Goal: Task Accomplishment & Management: Manage account settings

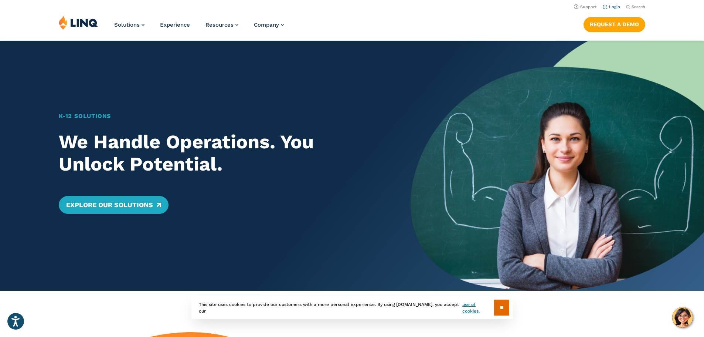
click at [612, 4] on link "Login" at bounding box center [611, 6] width 17 height 5
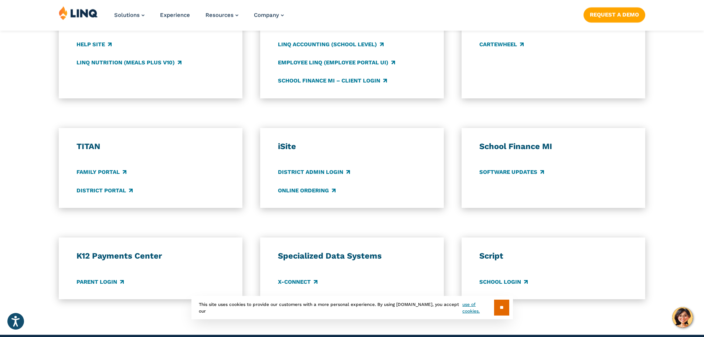
scroll to position [518, 0]
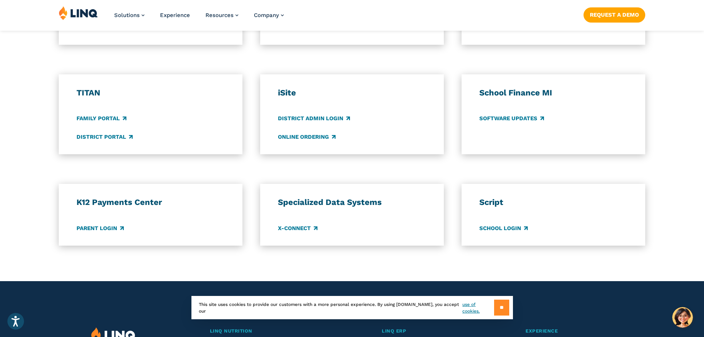
click at [502, 310] on input "**" at bounding box center [501, 307] width 15 height 16
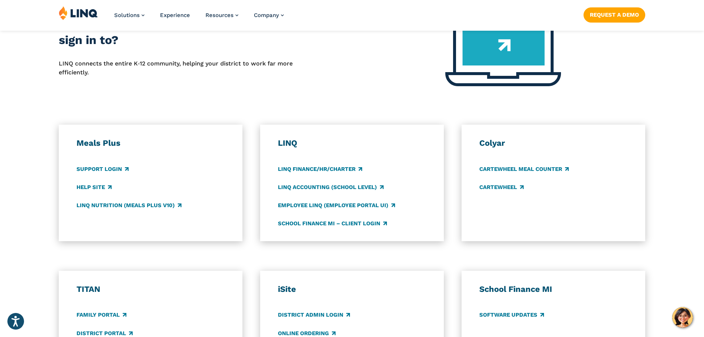
scroll to position [333, 0]
